Goal: Subscribe to service/newsletter

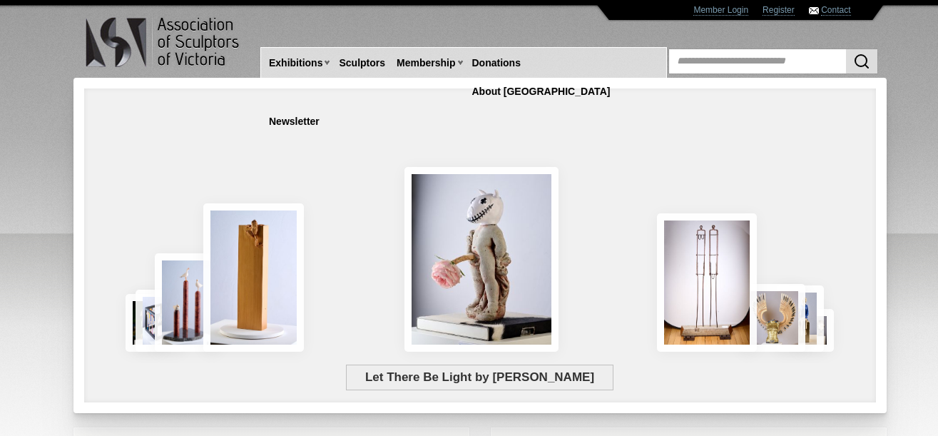
scroll to position [390, 0]
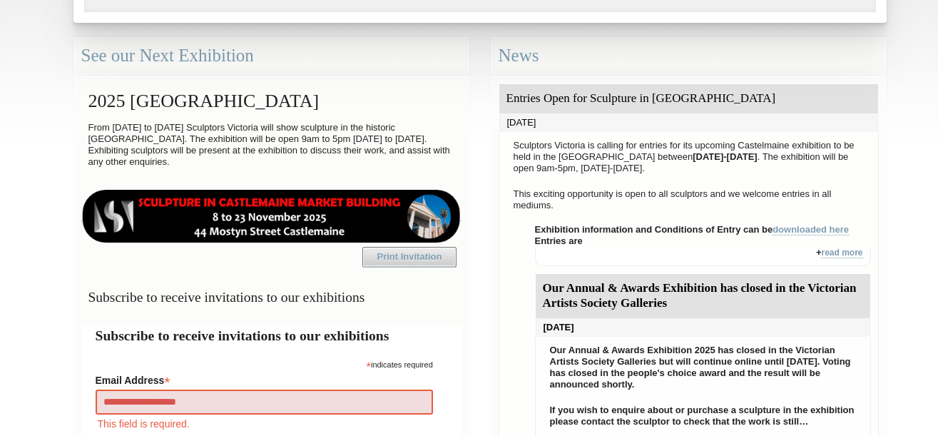
type input "**********"
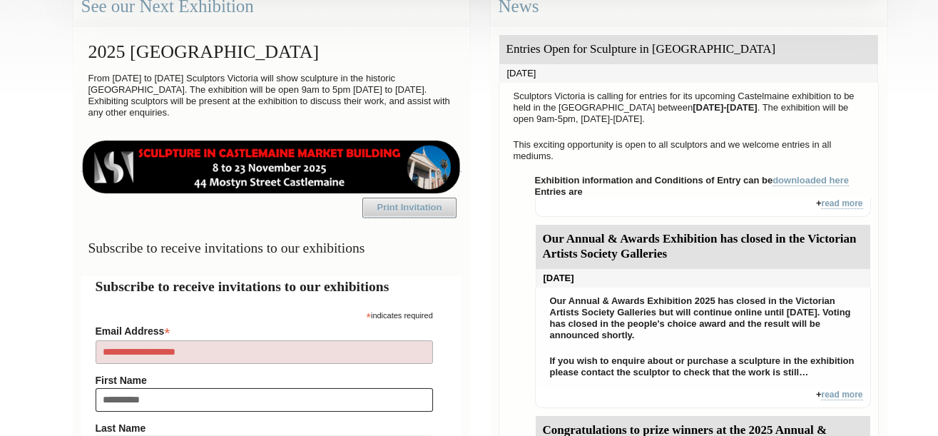
type input "**********"
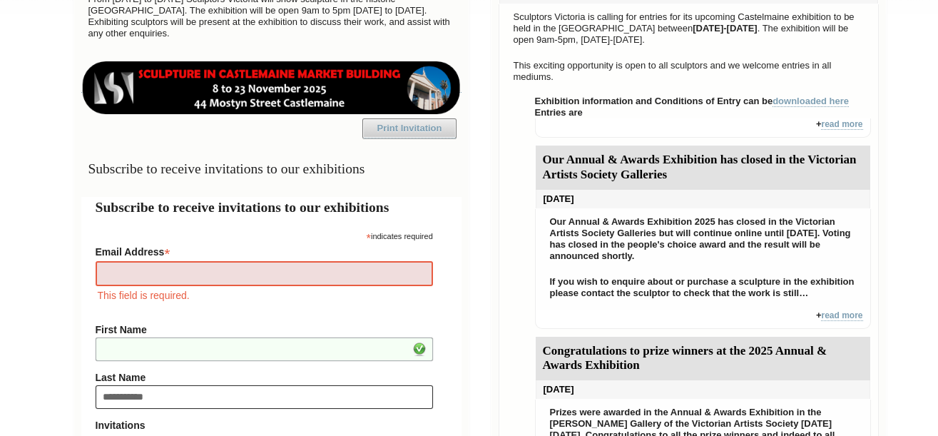
type input "**********"
